Goal: Information Seeking & Learning: Find specific fact

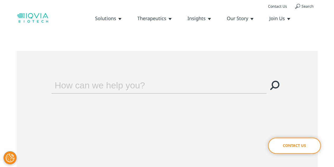
click at [160, 85] on input "Search" at bounding box center [154, 85] width 204 height 16
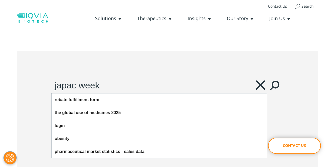
type input "japac week"
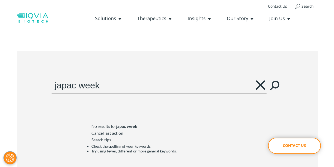
click at [263, 83] on icon "Clear" at bounding box center [260, 84] width 9 height 9
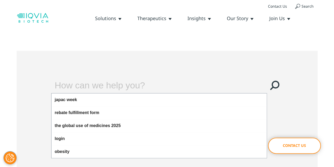
click at [232, 92] on input "Search" at bounding box center [154, 85] width 204 height 16
type input "roadshow"
